Goal: Task Accomplishment & Management: Manage account settings

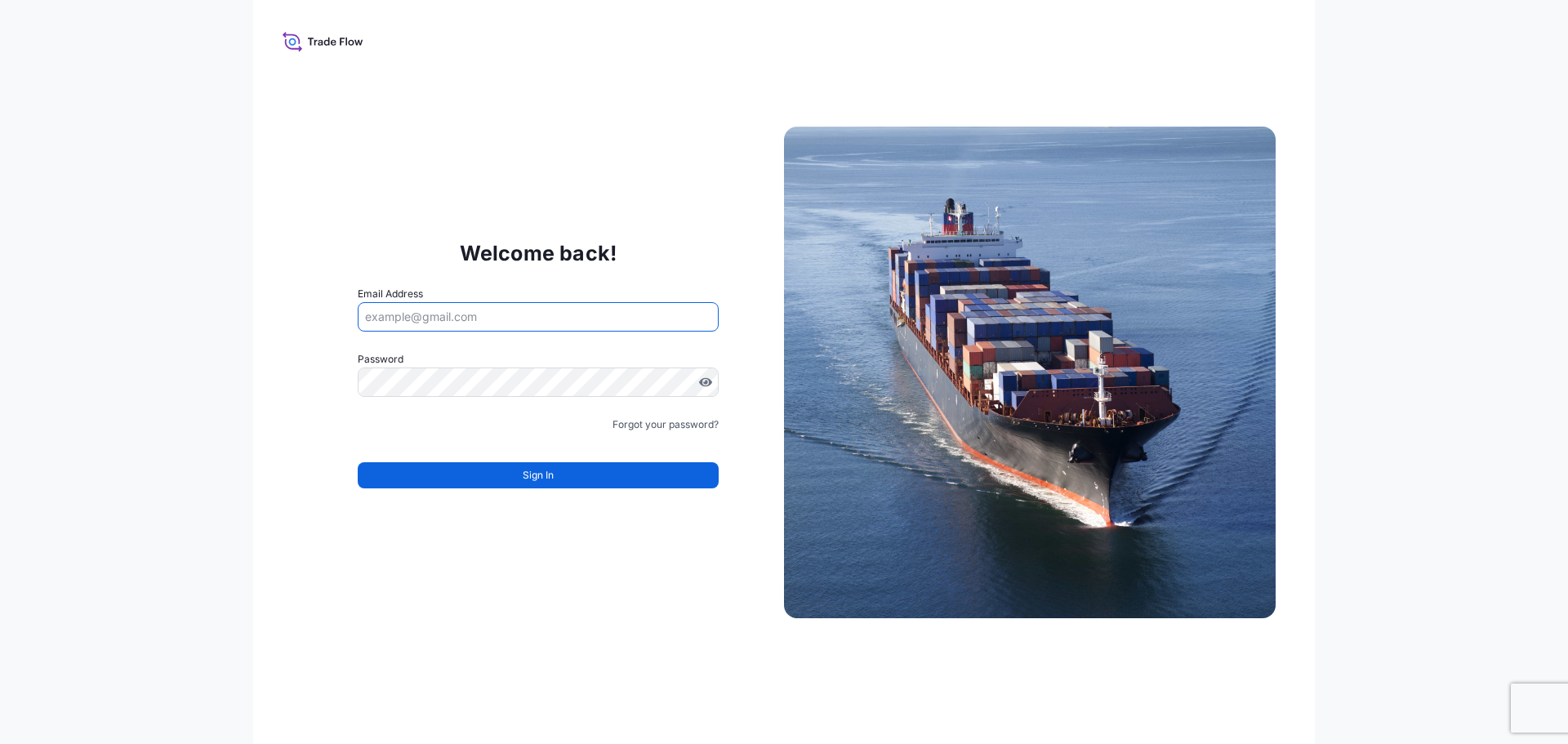
click at [468, 313] on input "Email Address" at bounding box center [538, 317] width 361 height 30
type input "[EMAIL_ADDRESS][DOMAIN_NAME]"
click at [481, 351] on label "Password" at bounding box center [538, 359] width 361 height 16
click at [477, 340] on form "Email Address [EMAIL_ADDRESS][DOMAIN_NAME] Password Password is required Passwo…" at bounding box center [538, 396] width 361 height 222
click at [518, 313] on input "[EMAIL_ADDRESS][DOMAIN_NAME]" at bounding box center [538, 317] width 361 height 30
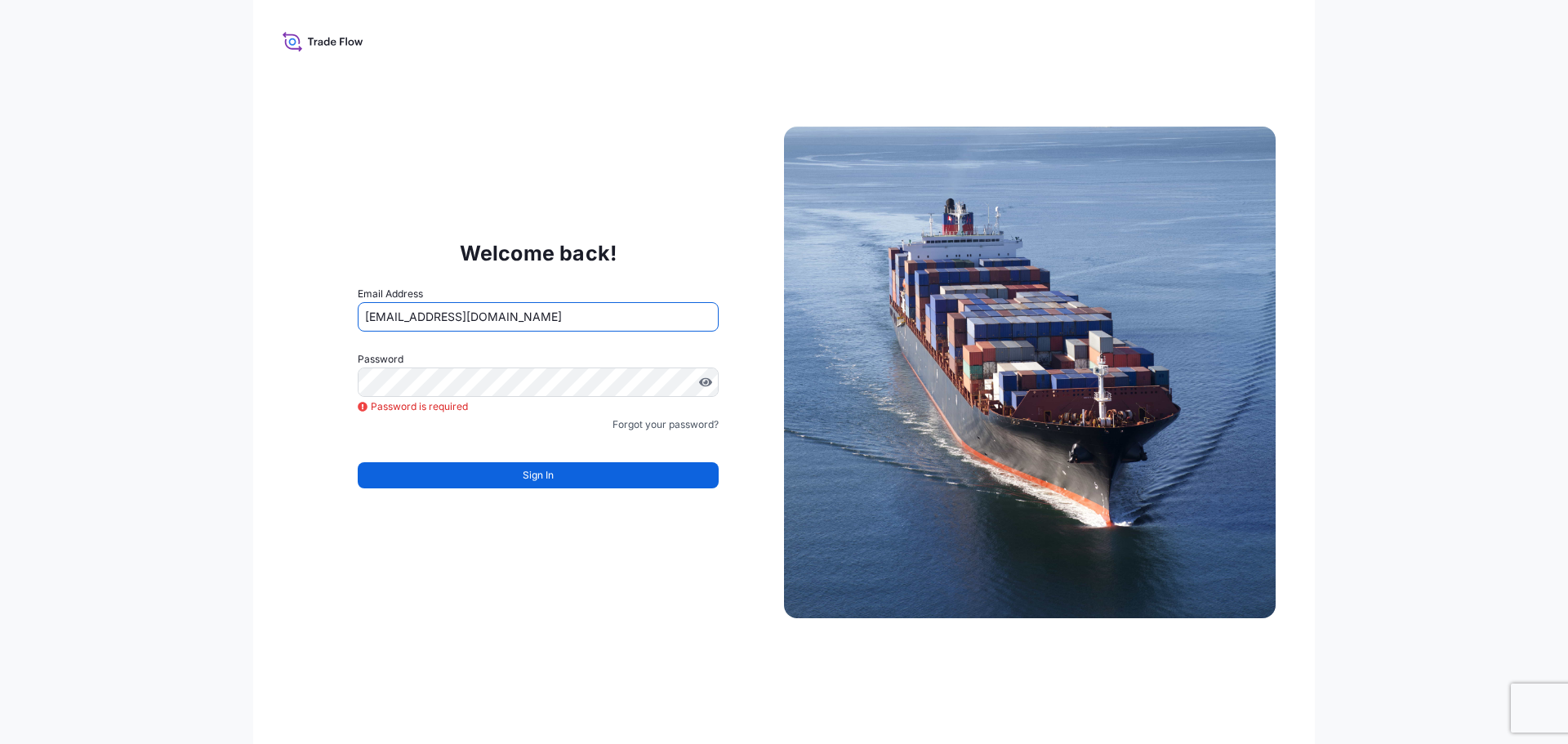
click at [256, 342] on div "Welcome back! Email Address [EMAIL_ADDRESS][DOMAIN_NAME] Password Password is r…" at bounding box center [784, 372] width 1568 height 744
click at [432, 324] on input "Email Address" at bounding box center [538, 317] width 361 height 30
type input "[EMAIL_ADDRESS][DOMAIN_NAME]"
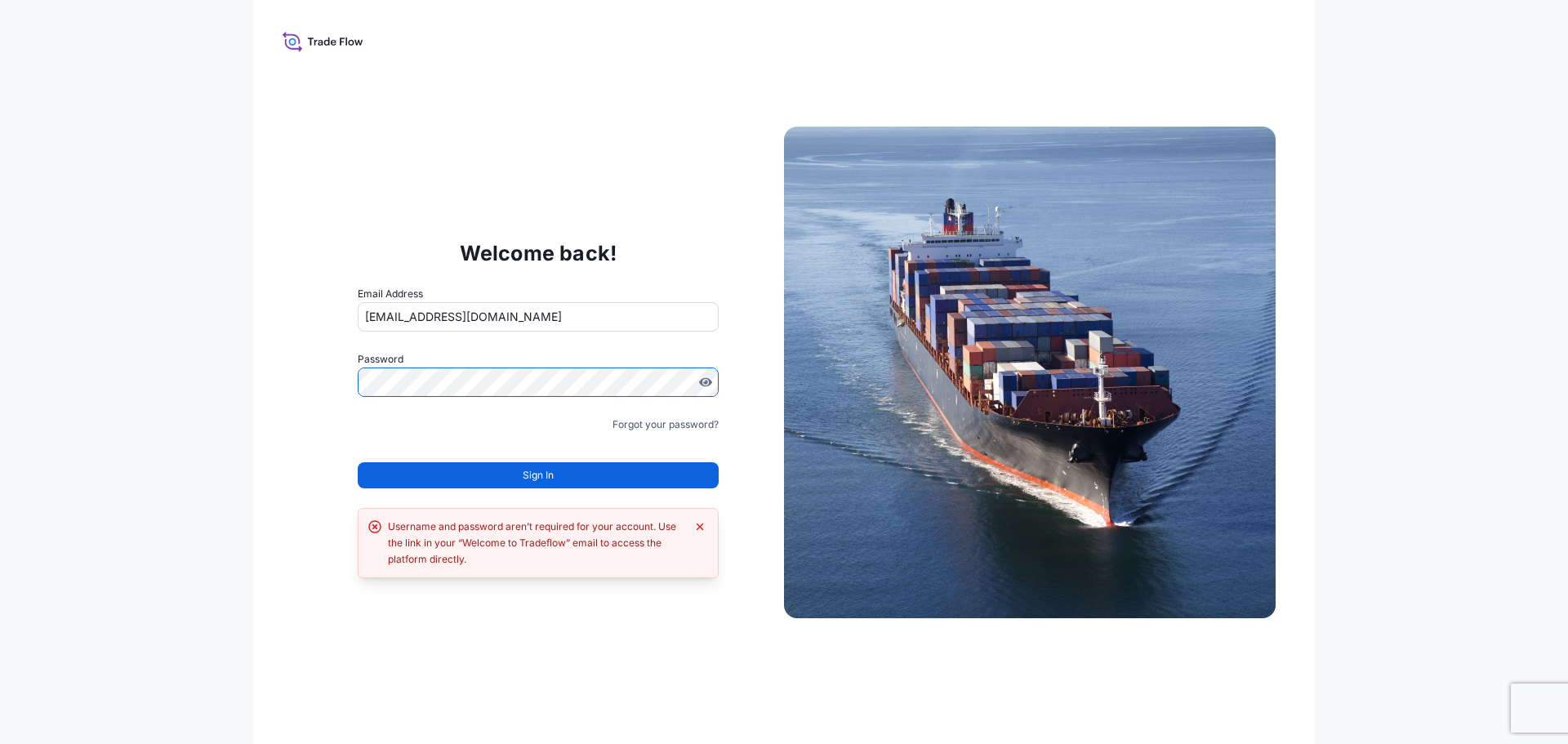
click at [279, 171] on div "Welcome back! Email Address pierre.decuypere@bdpint.com Password Must include: …" at bounding box center [784, 372] width 1062 height 744
drag, startPoint x: 462, startPoint y: 543, endPoint x: 564, endPoint y: 542, distance: 102.0
click at [564, 542] on div "Username and password aren’t required for your account. Use the link in your “W…" at bounding box center [536, 542] width 297 height 49
copy div "Welcome to Tradeflow"
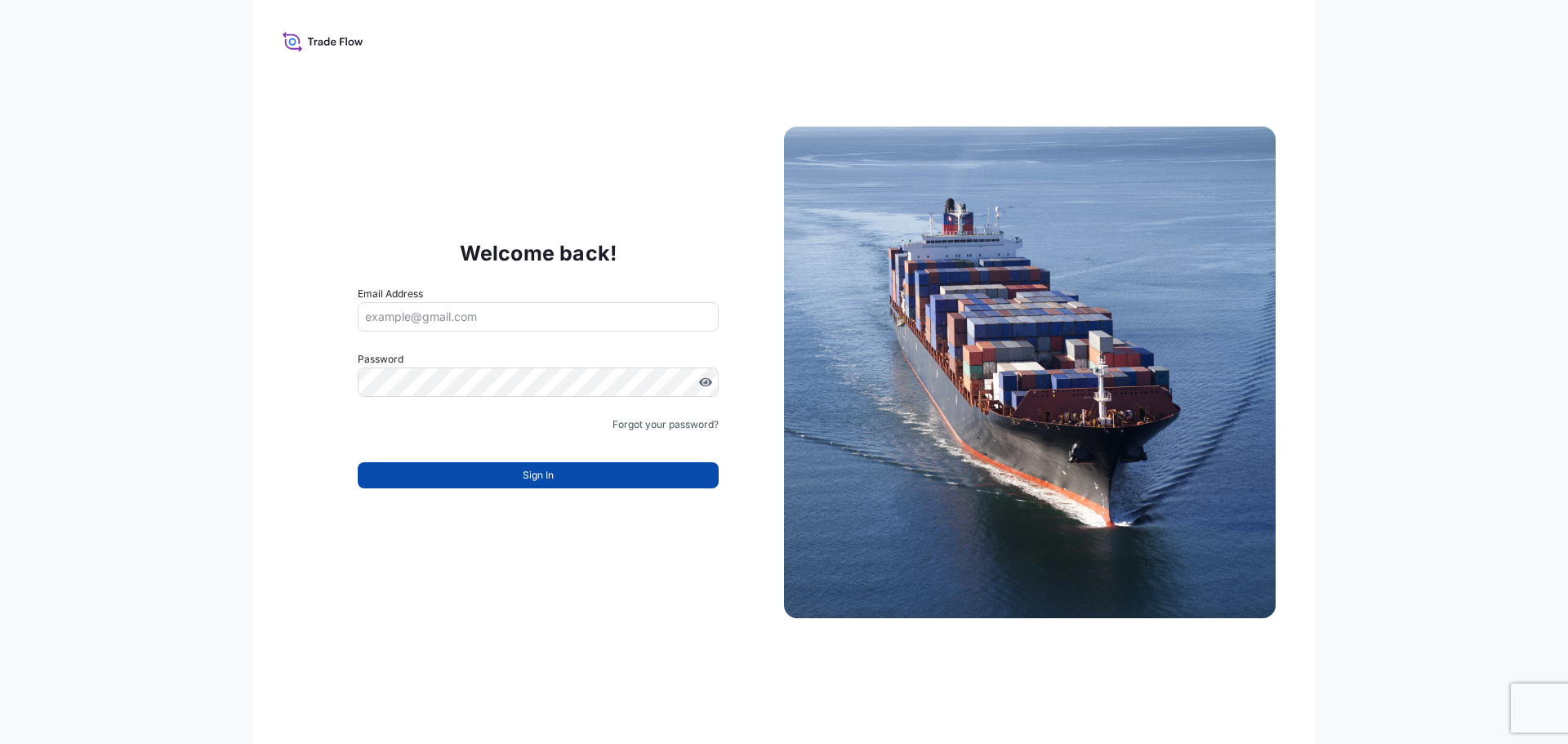
click at [537, 475] on span "Sign In" at bounding box center [538, 475] width 31 height 16
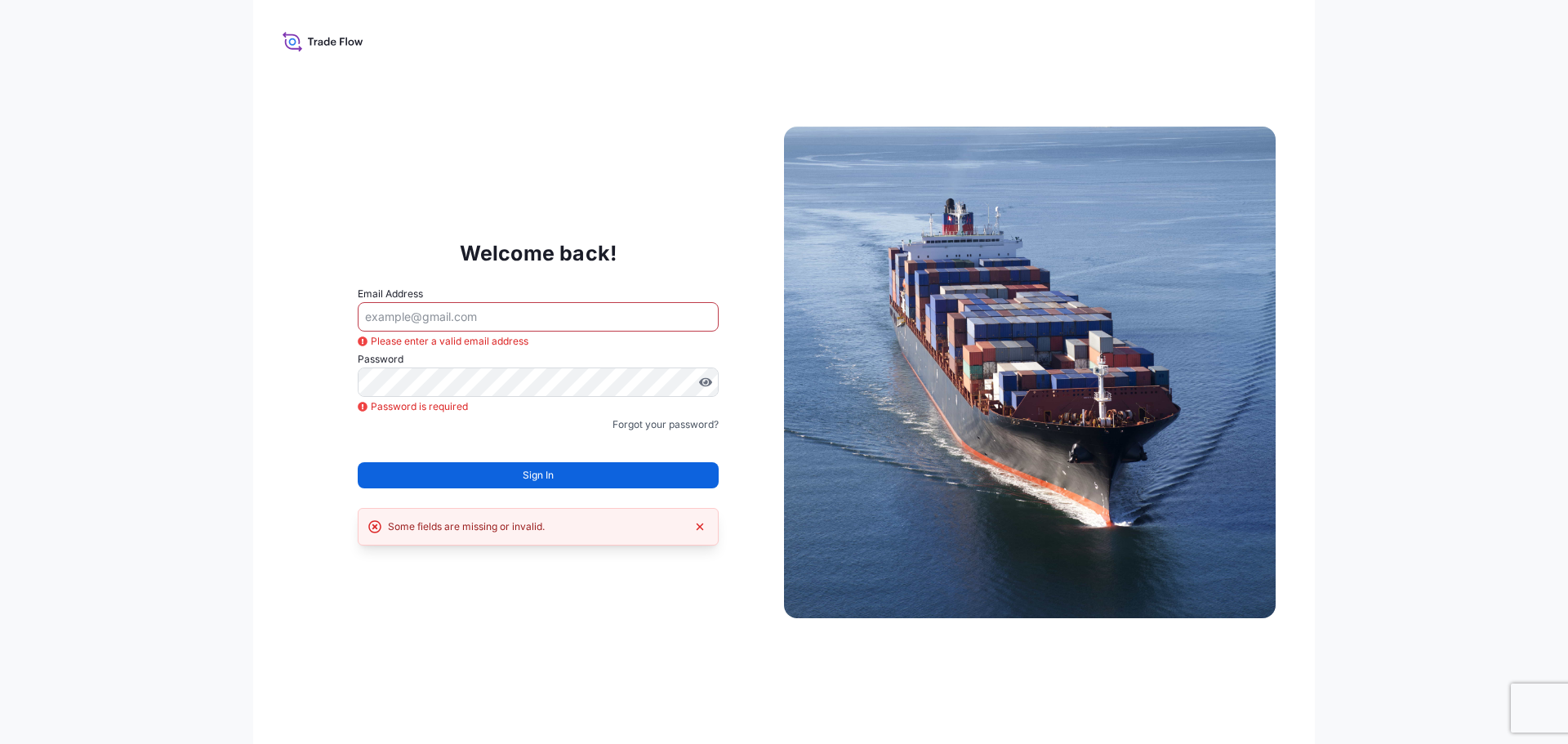
click at [299, 43] on icon at bounding box center [290, 38] width 17 height 12
click at [334, 40] on icon at bounding box center [334, 43] width 6 height 6
click at [334, 39] on icon at bounding box center [322, 42] width 81 height 24
click at [333, 39] on icon at bounding box center [322, 42] width 81 height 24
